Goal: Transaction & Acquisition: Obtain resource

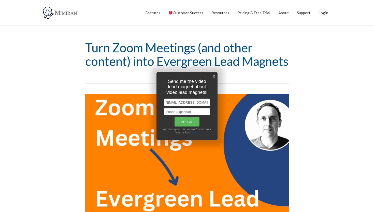
click at [214, 76] on link "X" at bounding box center [214, 76] width 3 height 8
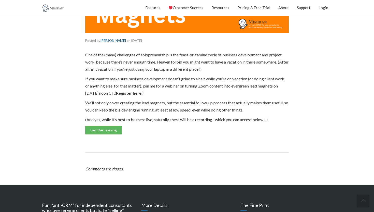
scroll to position [215, 0]
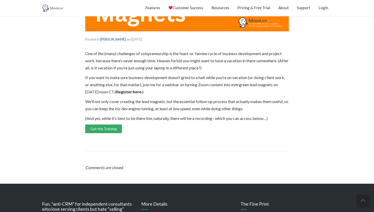
click at [112, 129] on link "Get the Training" at bounding box center [103, 128] width 37 height 9
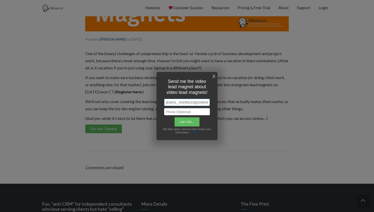
click at [187, 103] on input "[EMAIL_ADDRESS][DOMAIN_NAME]" at bounding box center [187, 102] width 46 height 7
click at [174, 113] on input "text" at bounding box center [187, 111] width 46 height 7
click at [178, 121] on input "Let's Go..." at bounding box center [187, 122] width 26 height 10
